Goal: Information Seeking & Learning: Learn about a topic

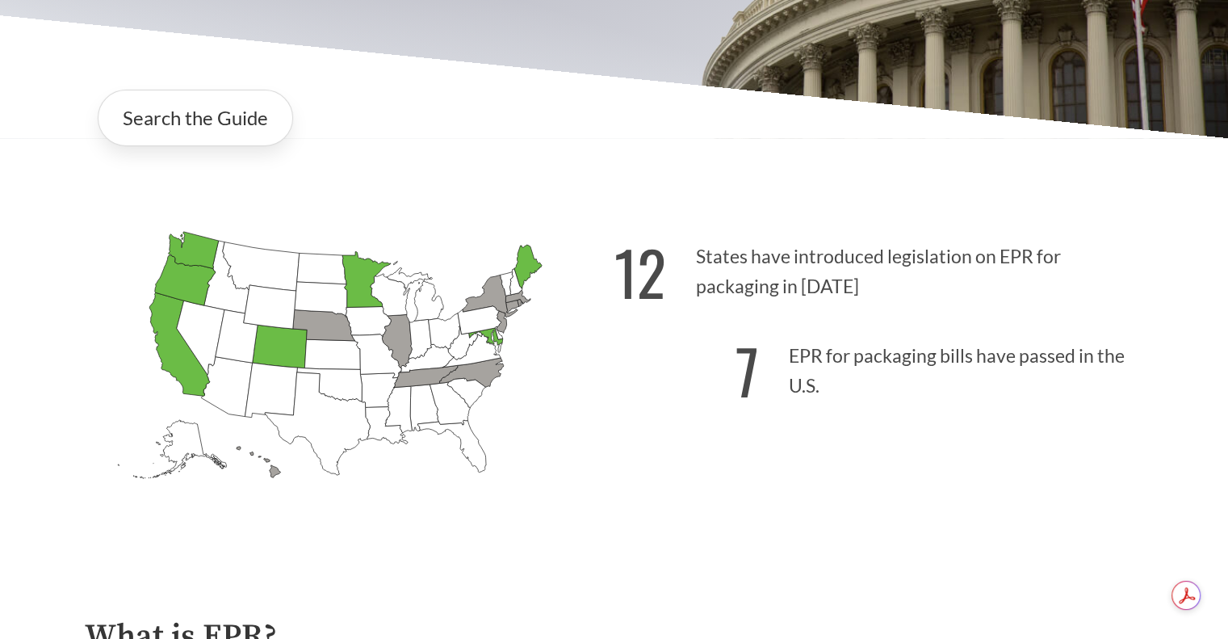
scroll to position [646, 0]
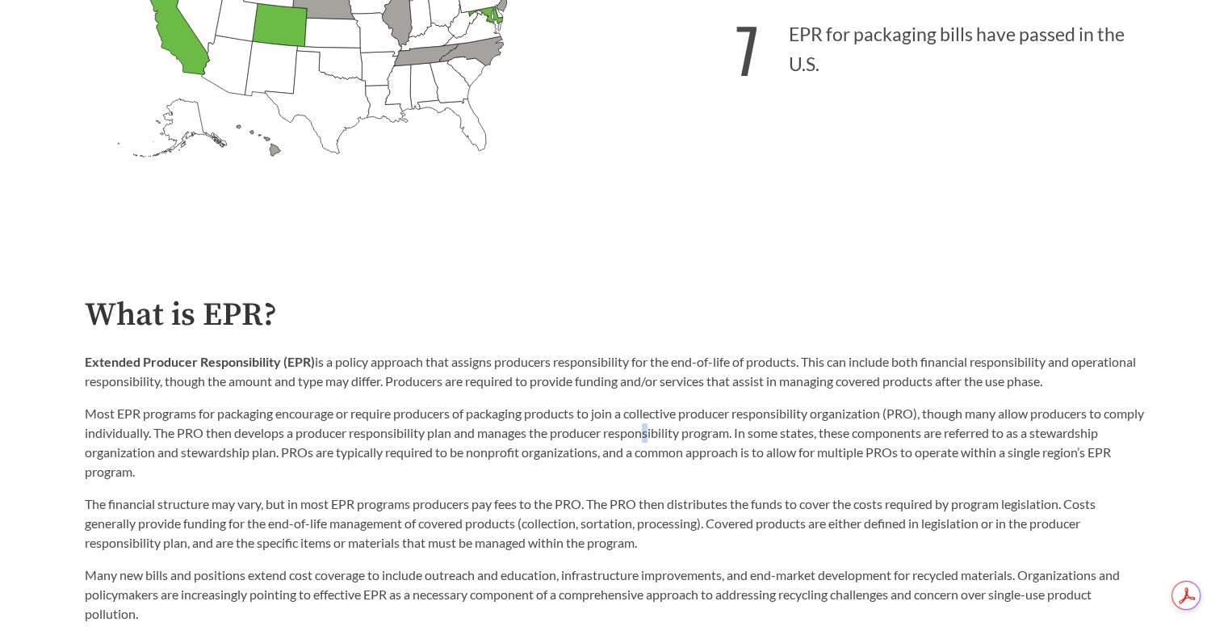
drag, startPoint x: 807, startPoint y: 400, endPoint x: 694, endPoint y: 429, distance: 116.7
click at [694, 429] on p "Most EPR programs for packaging encourage or require producers of packaging pro…" at bounding box center [615, 443] width 1060 height 78
drag, startPoint x: 213, startPoint y: 435, endPoint x: 350, endPoint y: 437, distance: 136.5
click at [350, 437] on p "Most EPR programs for packaging encourage or require producers of packaging pro…" at bounding box center [615, 443] width 1060 height 78
click at [342, 487] on div "The financial structure may vary, but in most EPR programs producers pay fees t…" at bounding box center [615, 552] width 1060 height 142
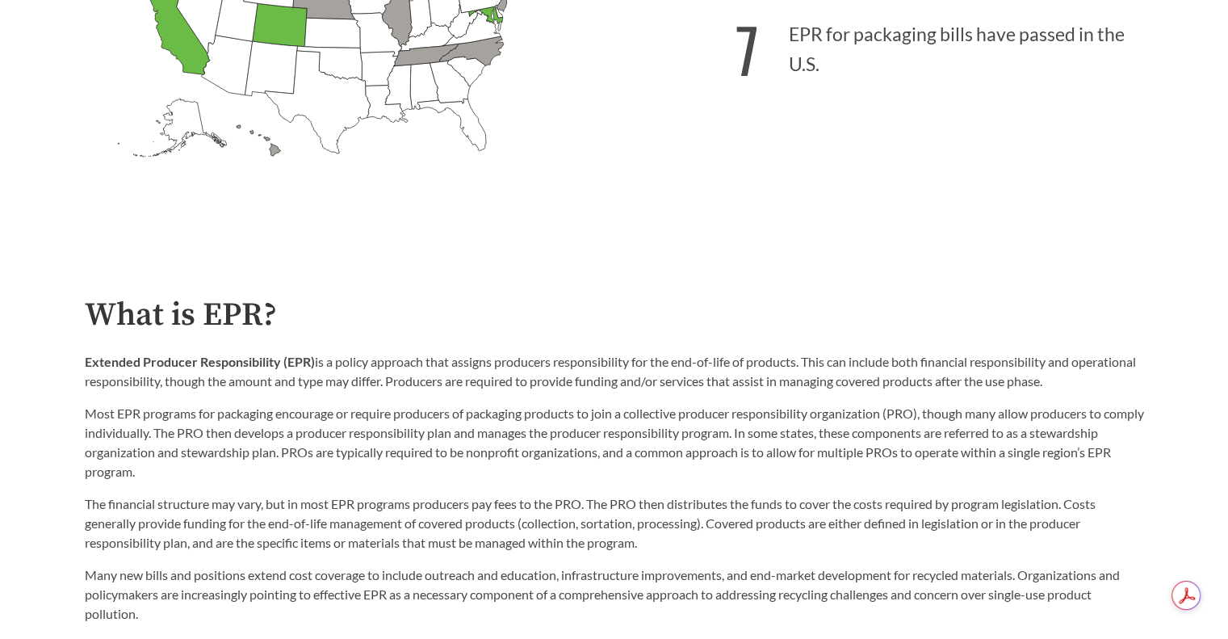
scroll to position [727, 0]
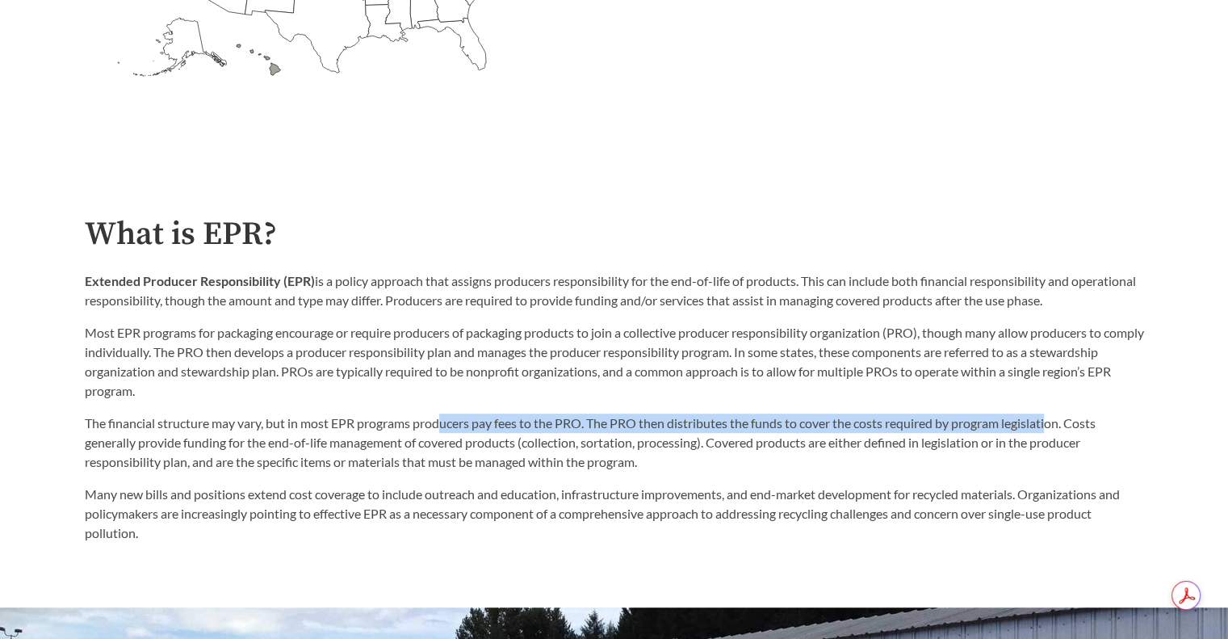
drag, startPoint x: 445, startPoint y: 427, endPoint x: 1056, endPoint y: 422, distance: 611.4
click at [1056, 422] on p "The financial structure may vary, but in most EPR programs producers pay fees t…" at bounding box center [615, 443] width 1060 height 58
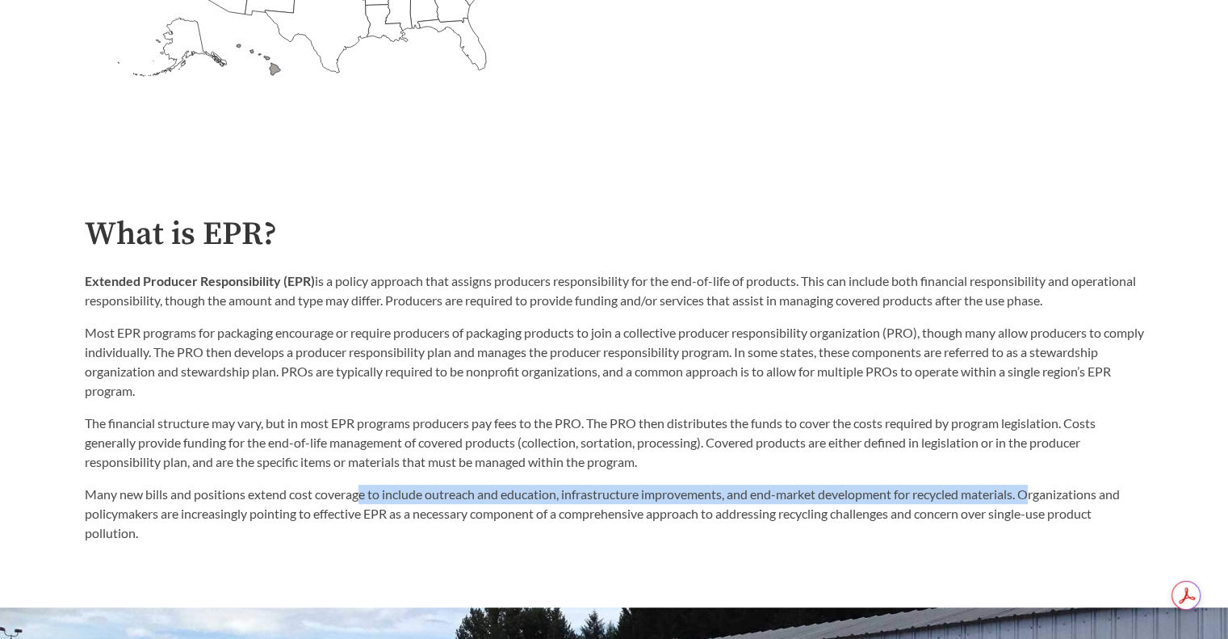
drag, startPoint x: 359, startPoint y: 498, endPoint x: 1040, endPoint y: 490, distance: 680.9
click at [1040, 490] on p "Many new bills and positions extend cost coverage to include outreach and educa…" at bounding box center [615, 514] width 1060 height 58
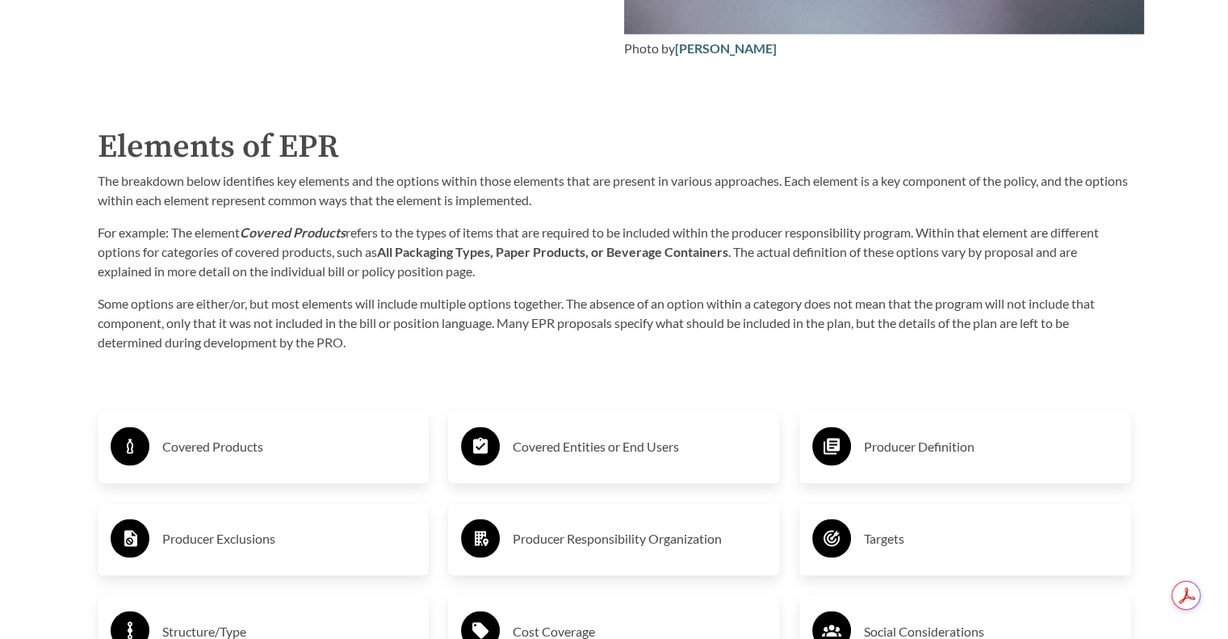
scroll to position [2504, 0]
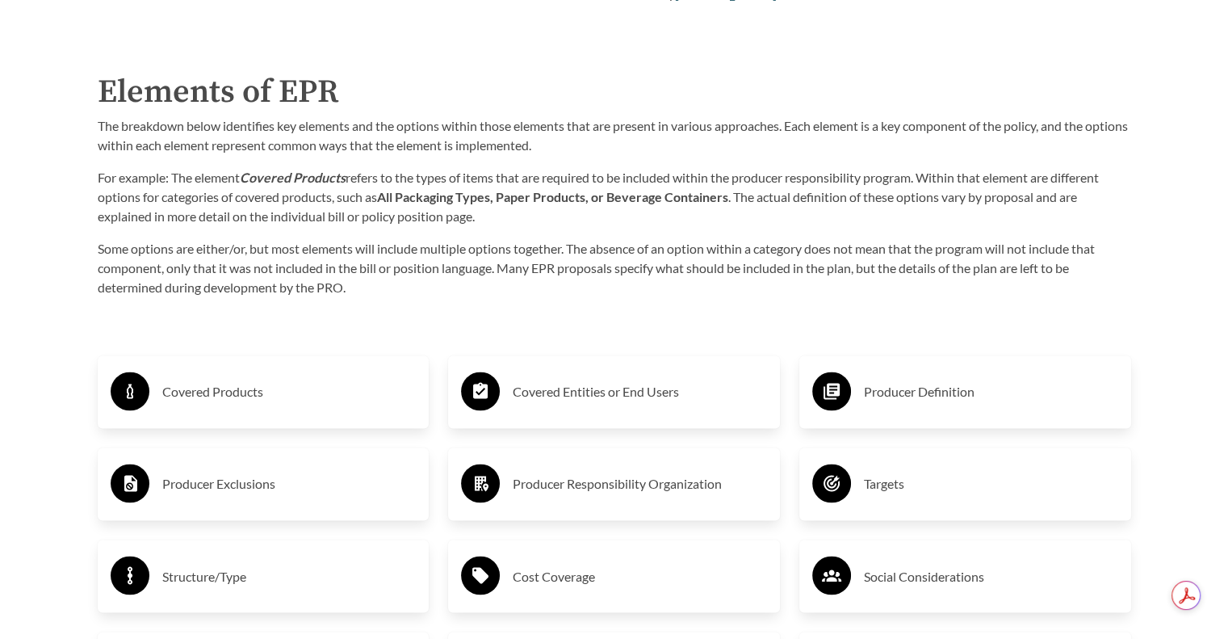
click at [221, 405] on h3 "Covered Products" at bounding box center [289, 392] width 254 height 26
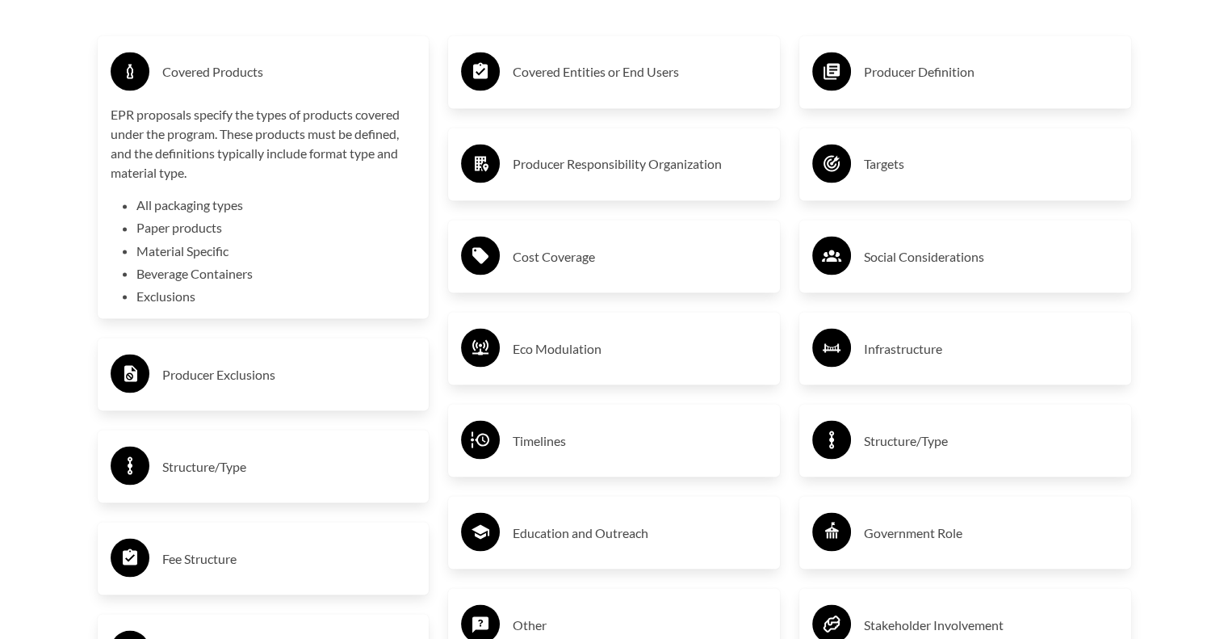
scroll to position [2827, 0]
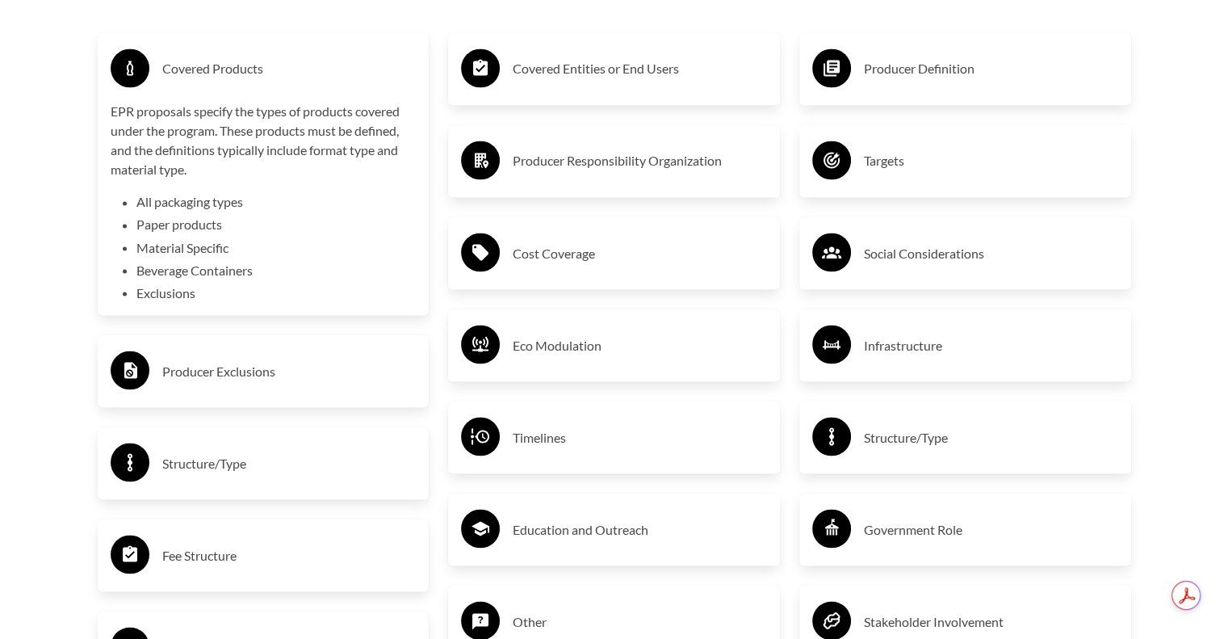
click at [275, 374] on h3 "Producer Exclusions" at bounding box center [289, 371] width 254 height 26
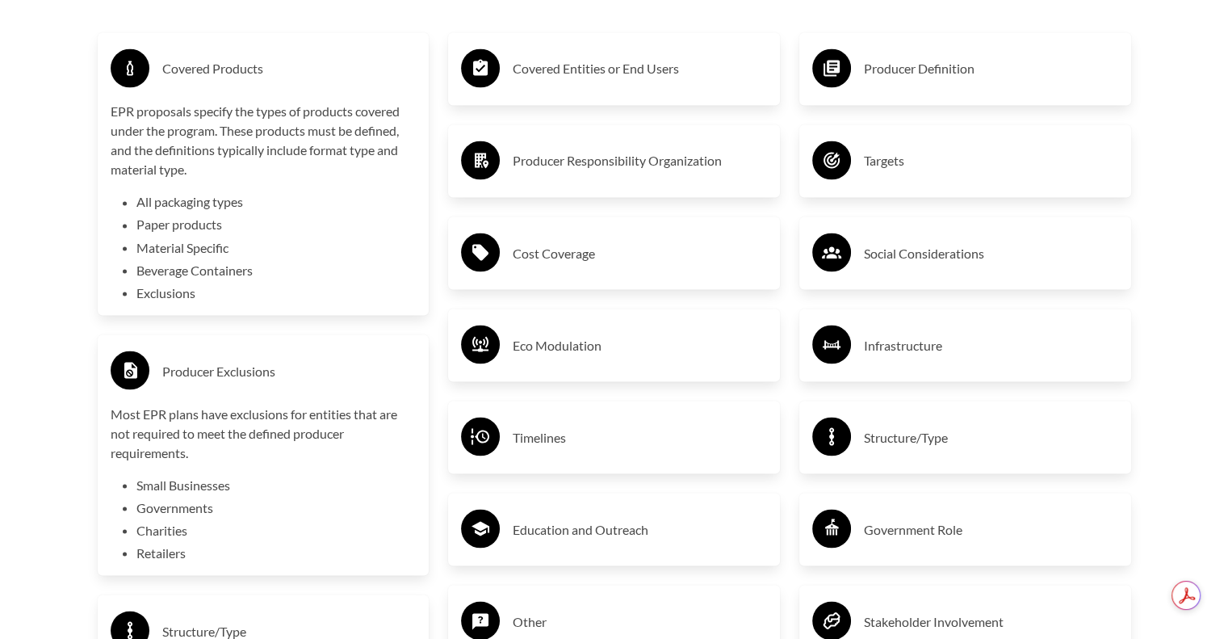
click at [299, 364] on h3 "Producer Exclusions" at bounding box center [289, 371] width 254 height 26
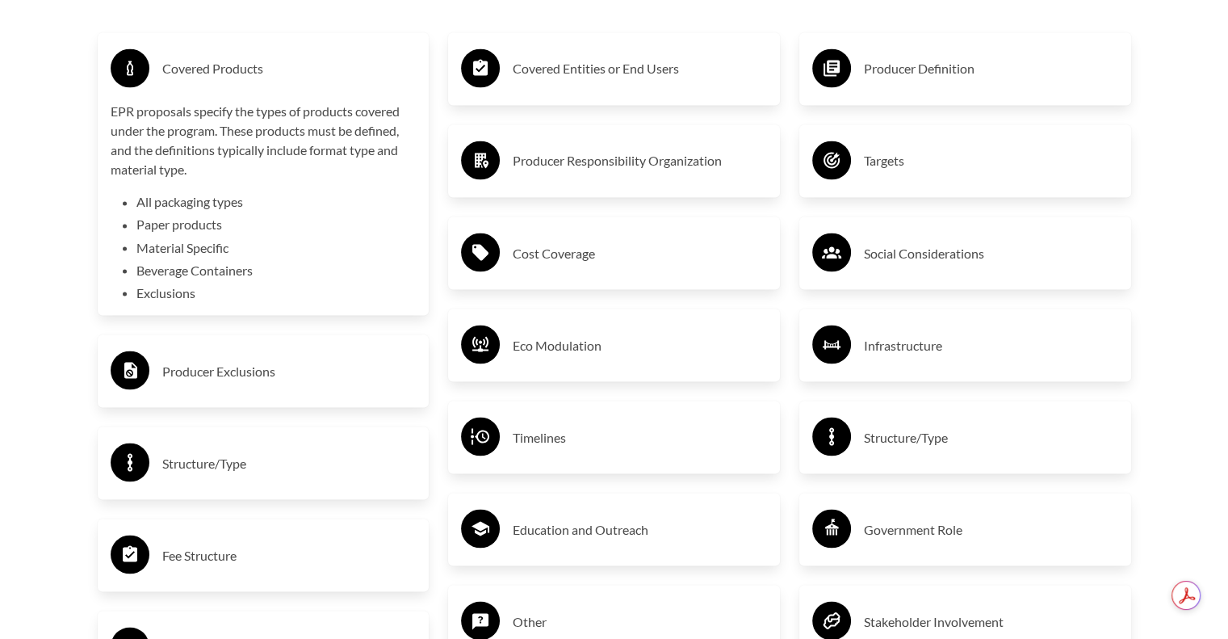
click at [238, 468] on h3 "Structure/Type" at bounding box center [289, 463] width 254 height 26
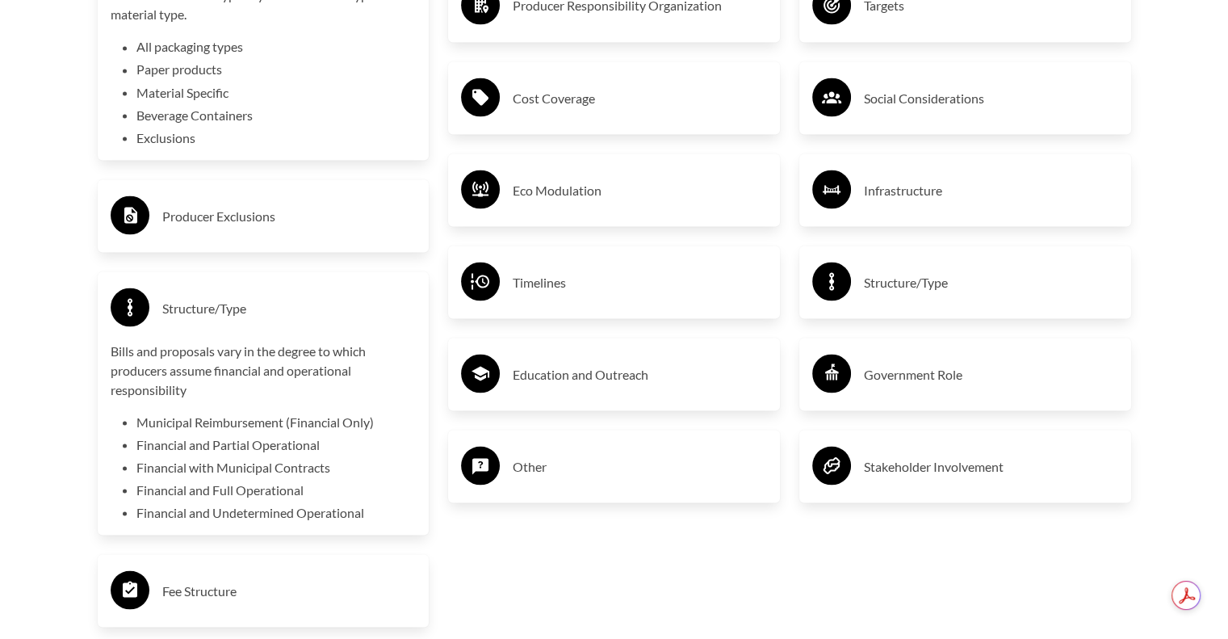
scroll to position [2988, 0]
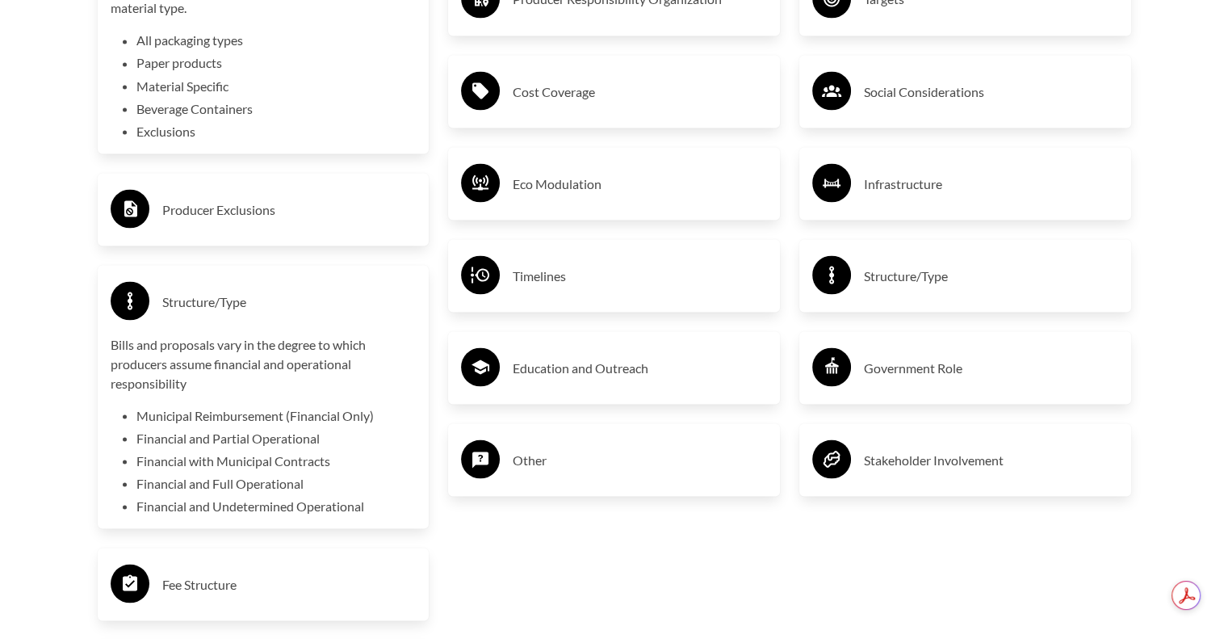
click at [194, 569] on div "Fee Structure" at bounding box center [264, 584] width 306 height 47
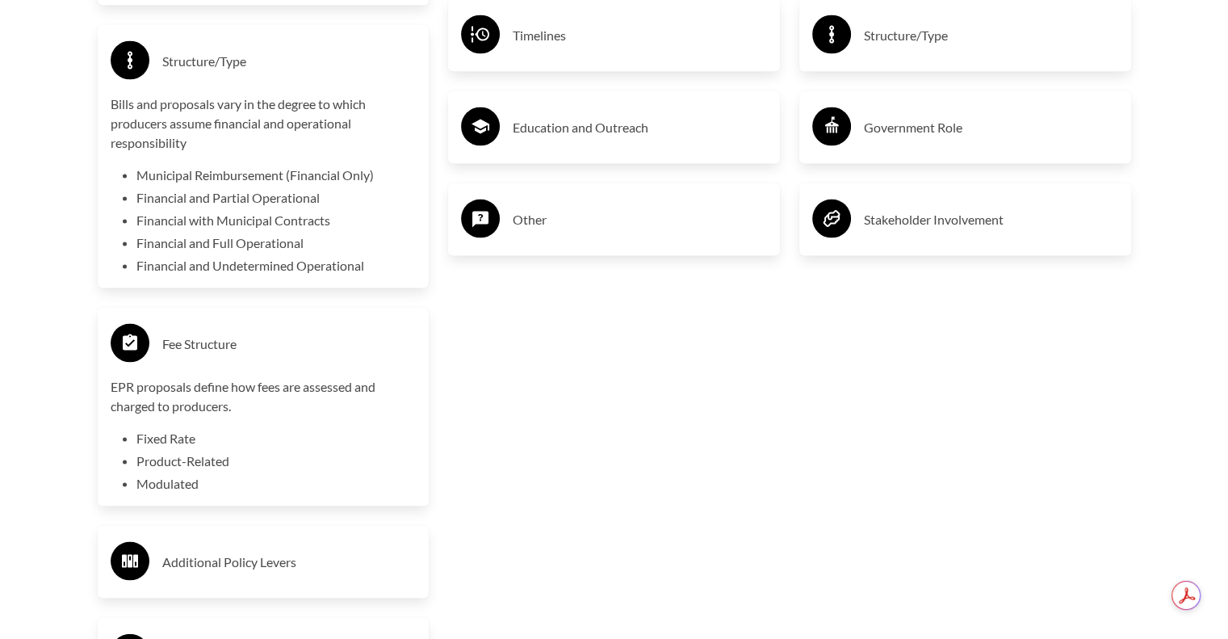
scroll to position [3392, 0]
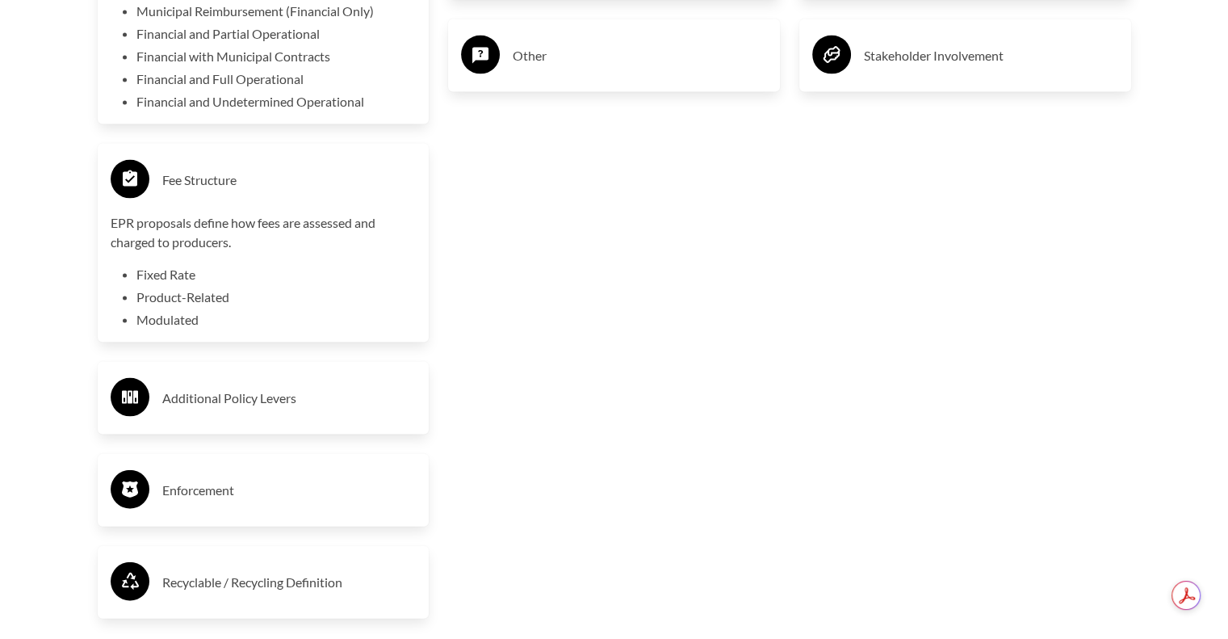
click at [262, 512] on div "Enforcement" at bounding box center [264, 490] width 306 height 47
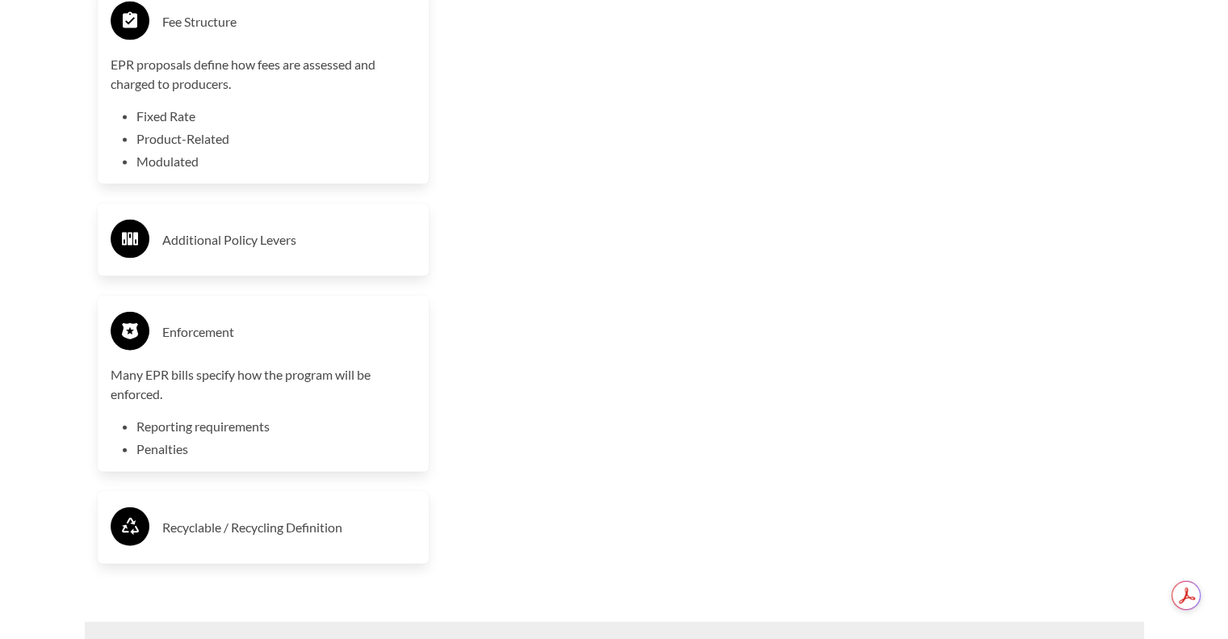
scroll to position [3554, 0]
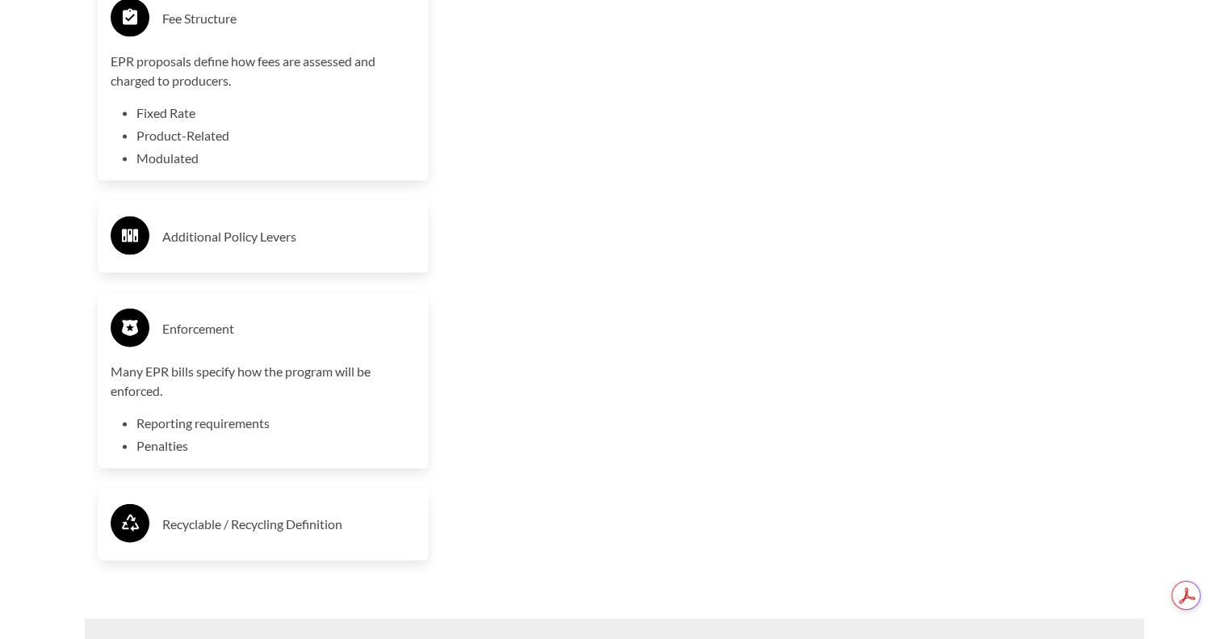
click at [325, 541] on div "Recyclable / Recycling Definition" at bounding box center [264, 524] width 306 height 47
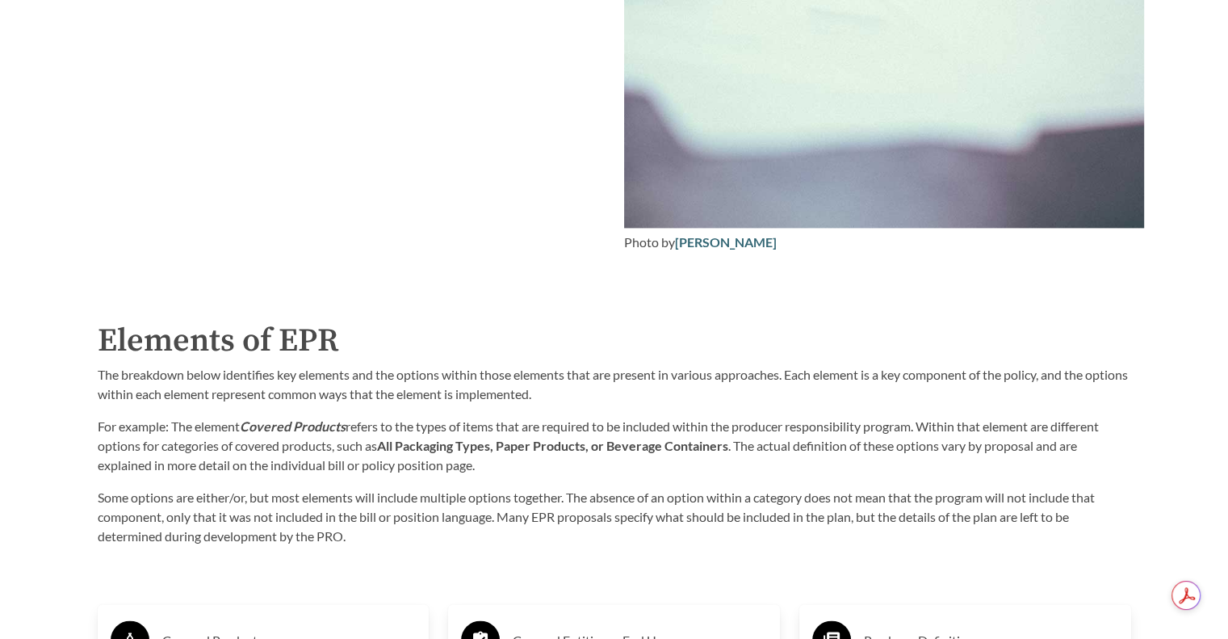
scroll to position [2504, 0]
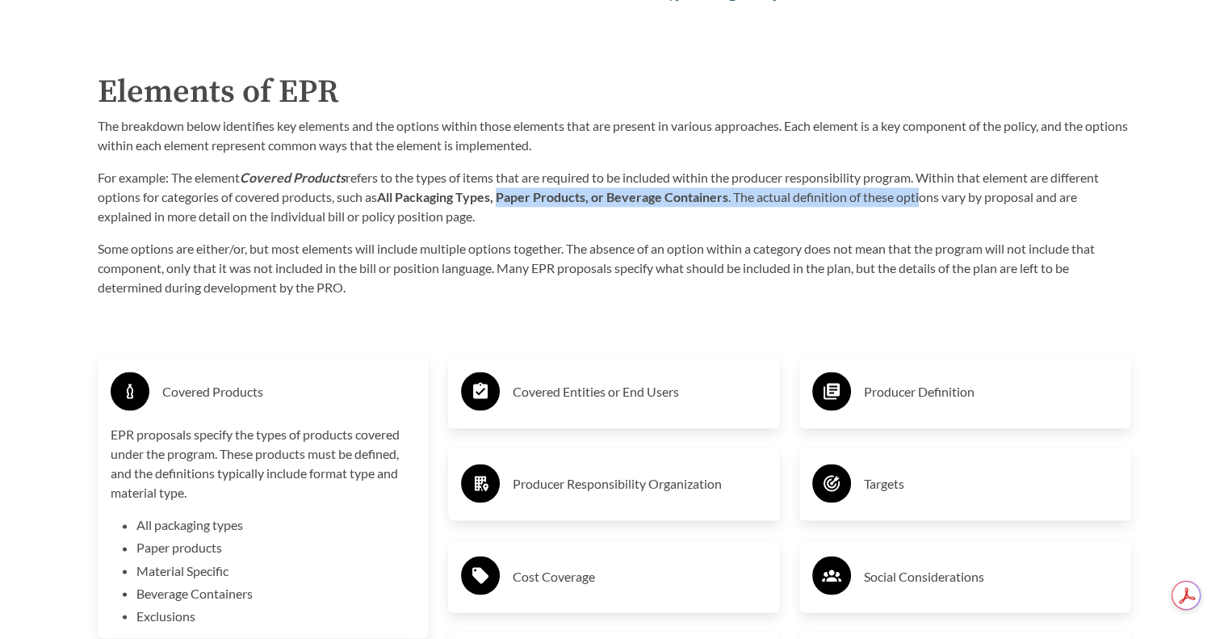
drag, startPoint x: 506, startPoint y: 199, endPoint x: 875, endPoint y: 187, distance: 370.1
click at [925, 195] on p "For example: The element Covered Products refers to the types of items that are…" at bounding box center [615, 197] width 1034 height 58
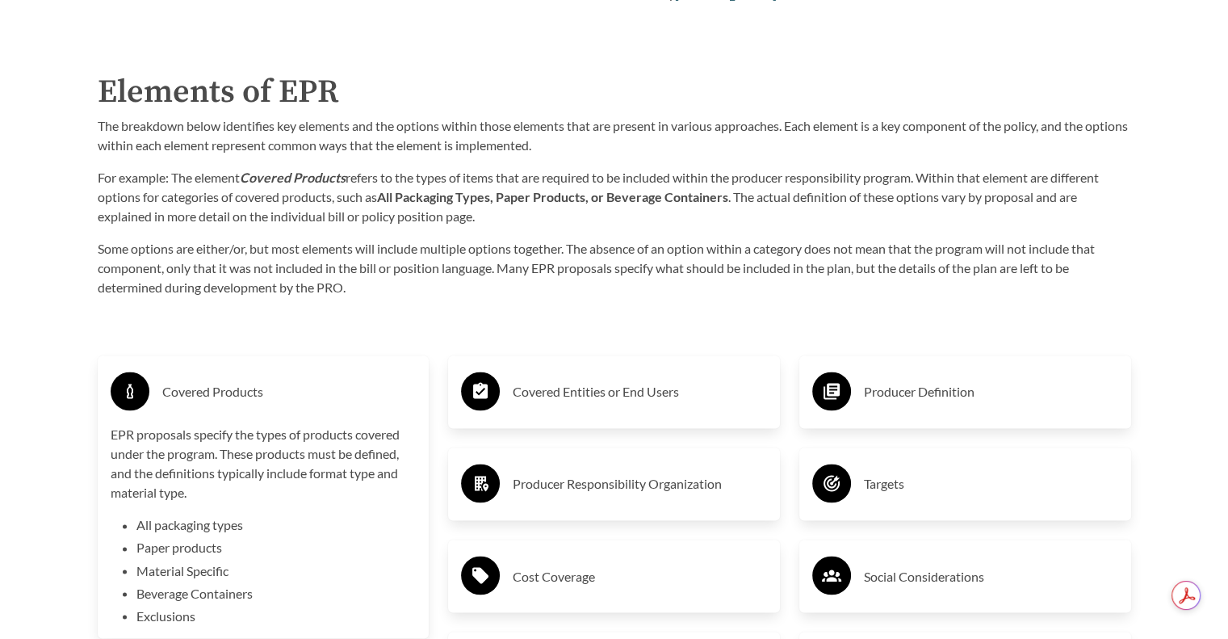
click at [405, 295] on p "Some options are either/or, but most elements will include multiple options tog…" at bounding box center [615, 268] width 1034 height 58
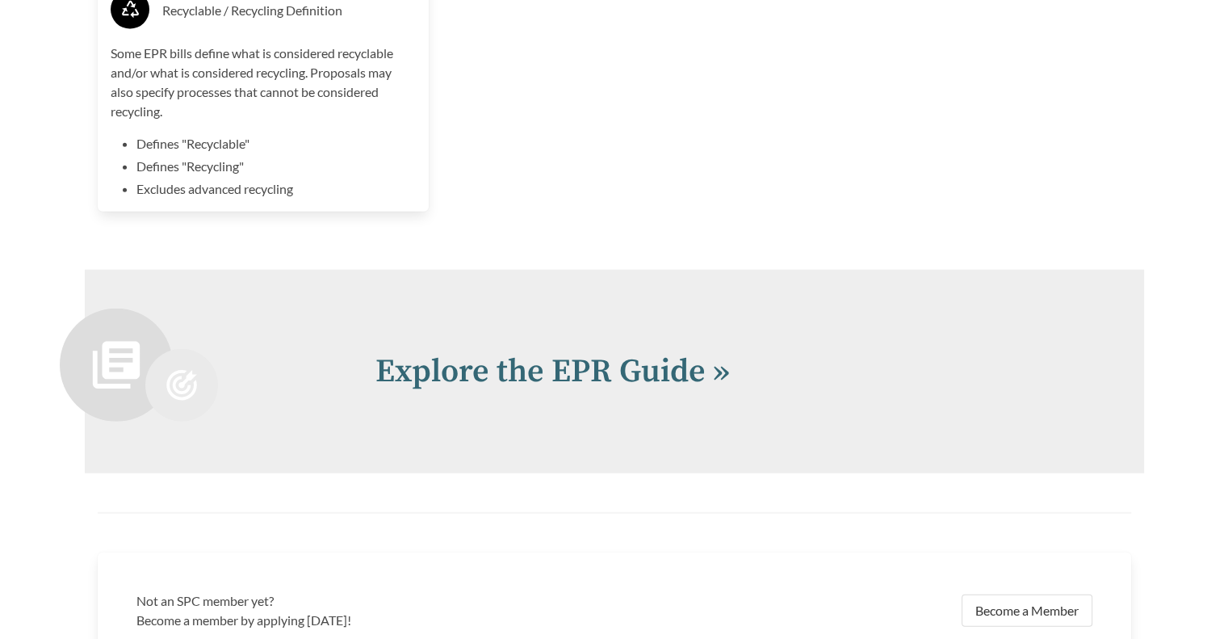
scroll to position [4200, 0]
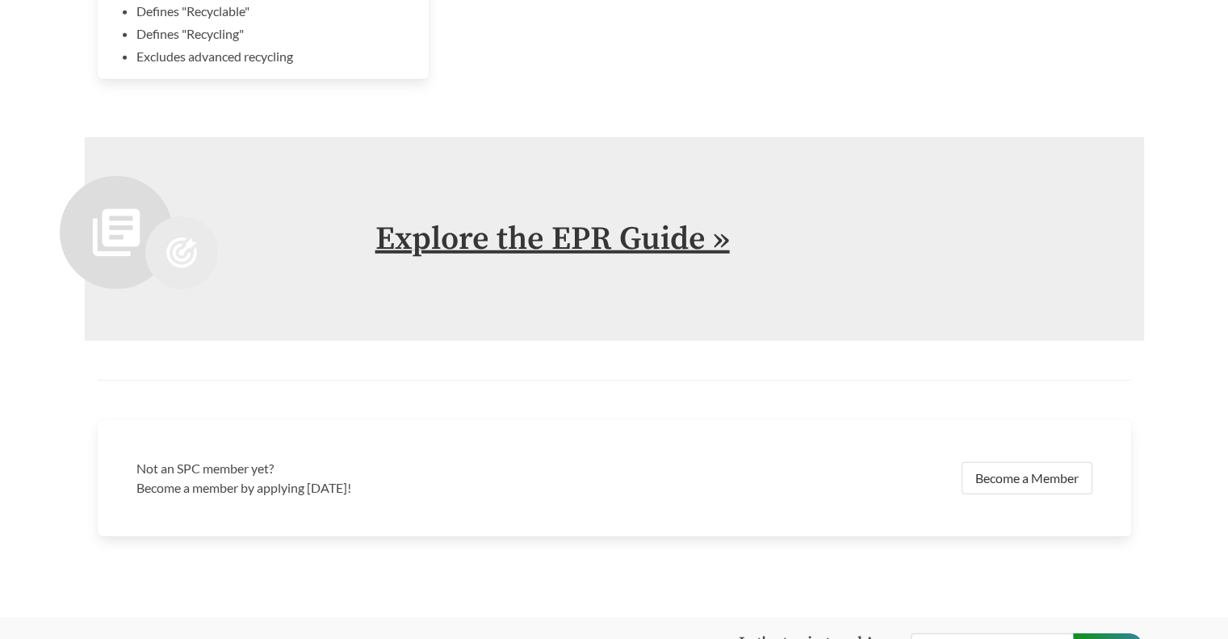
click at [423, 235] on link "Explore the EPR Guide »" at bounding box center [553, 239] width 355 height 40
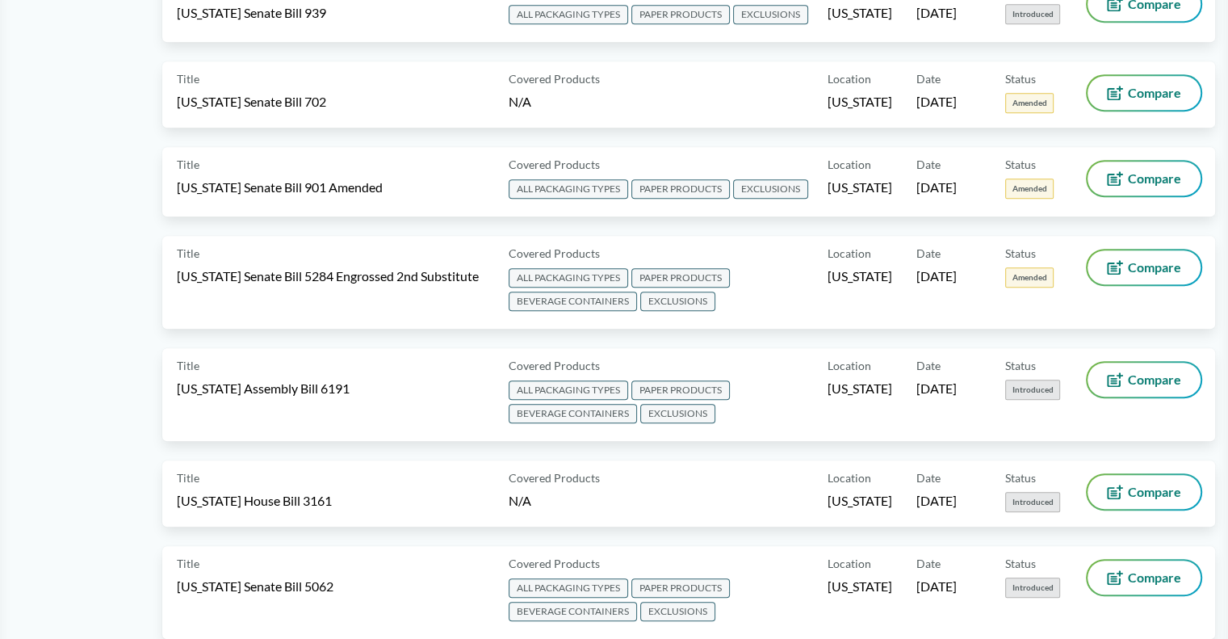
scroll to position [808, 0]
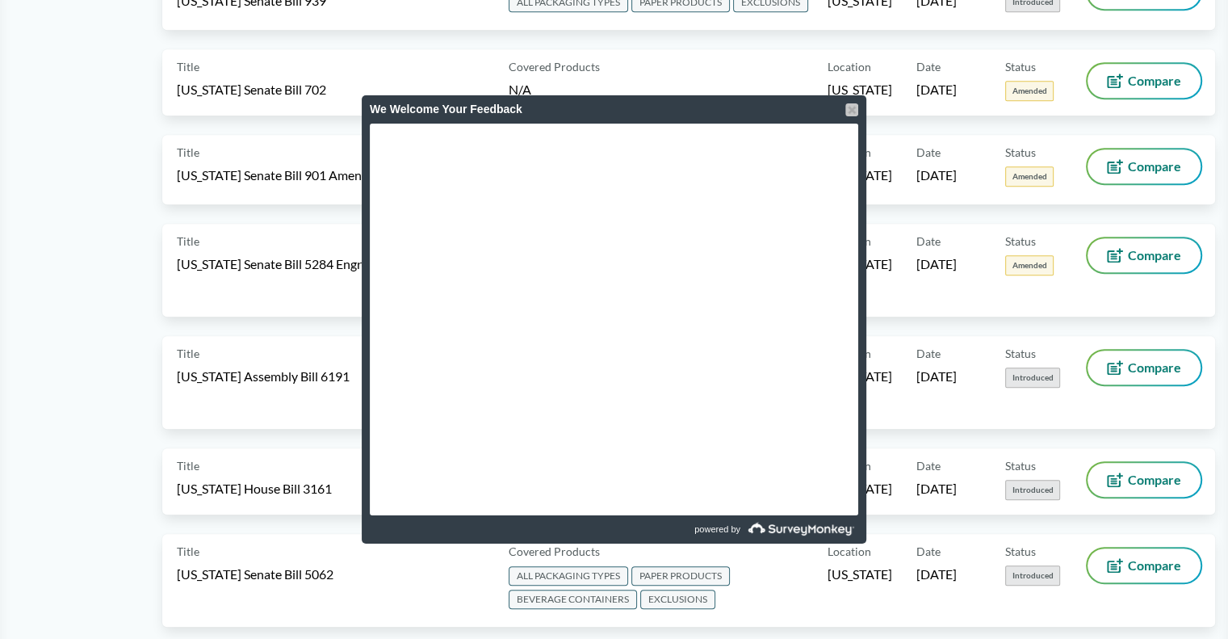
click at [853, 107] on div at bounding box center [852, 109] width 13 height 13
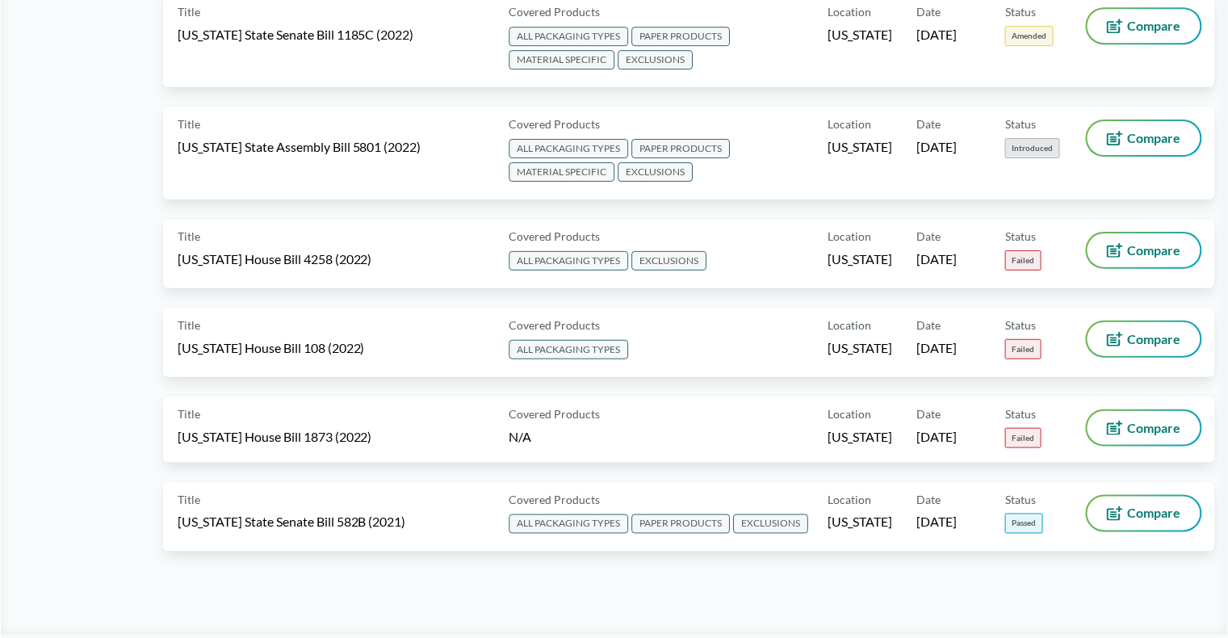
scroll to position [8471, 0]
